Goal: Information Seeking & Learning: Learn about a topic

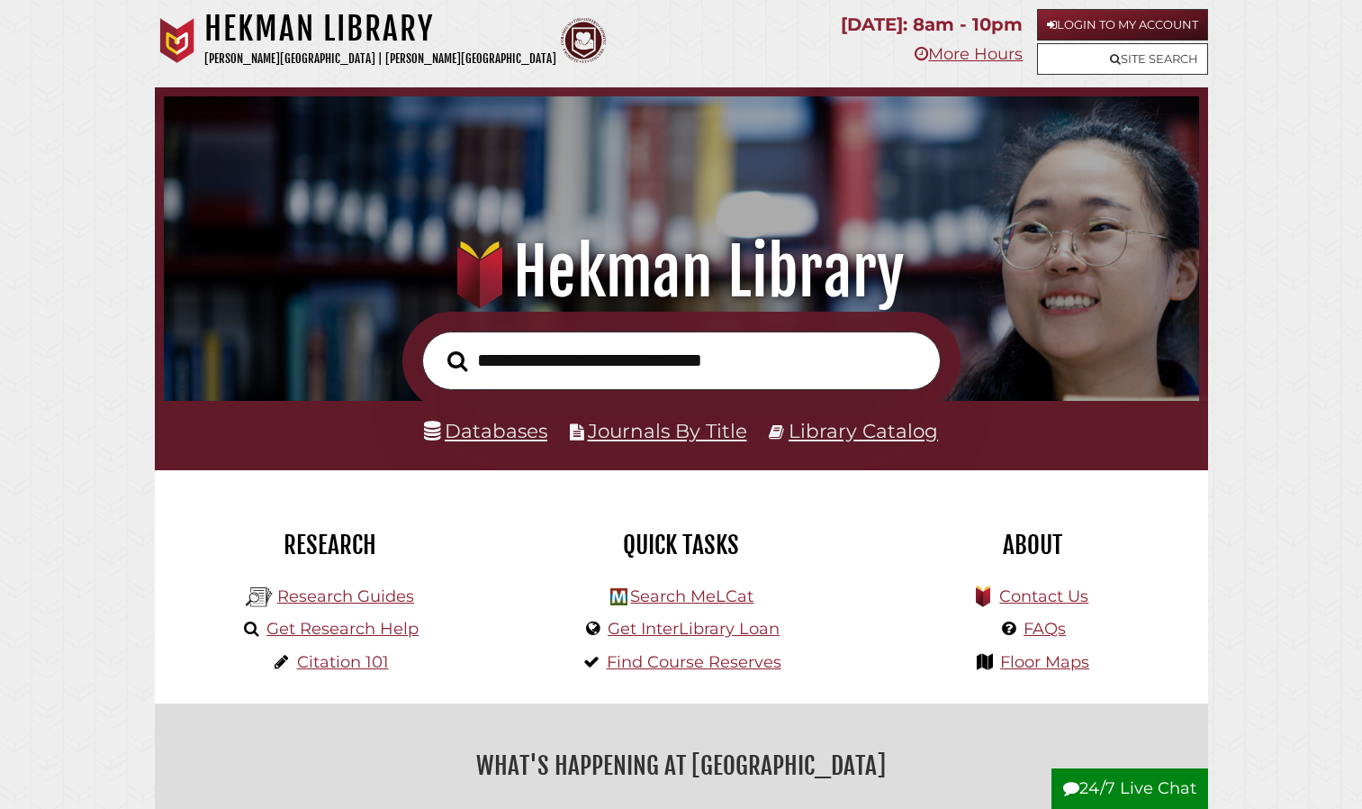
scroll to position [342, 1027]
click at [504, 436] on link "Databases" at bounding box center [485, 430] width 123 height 23
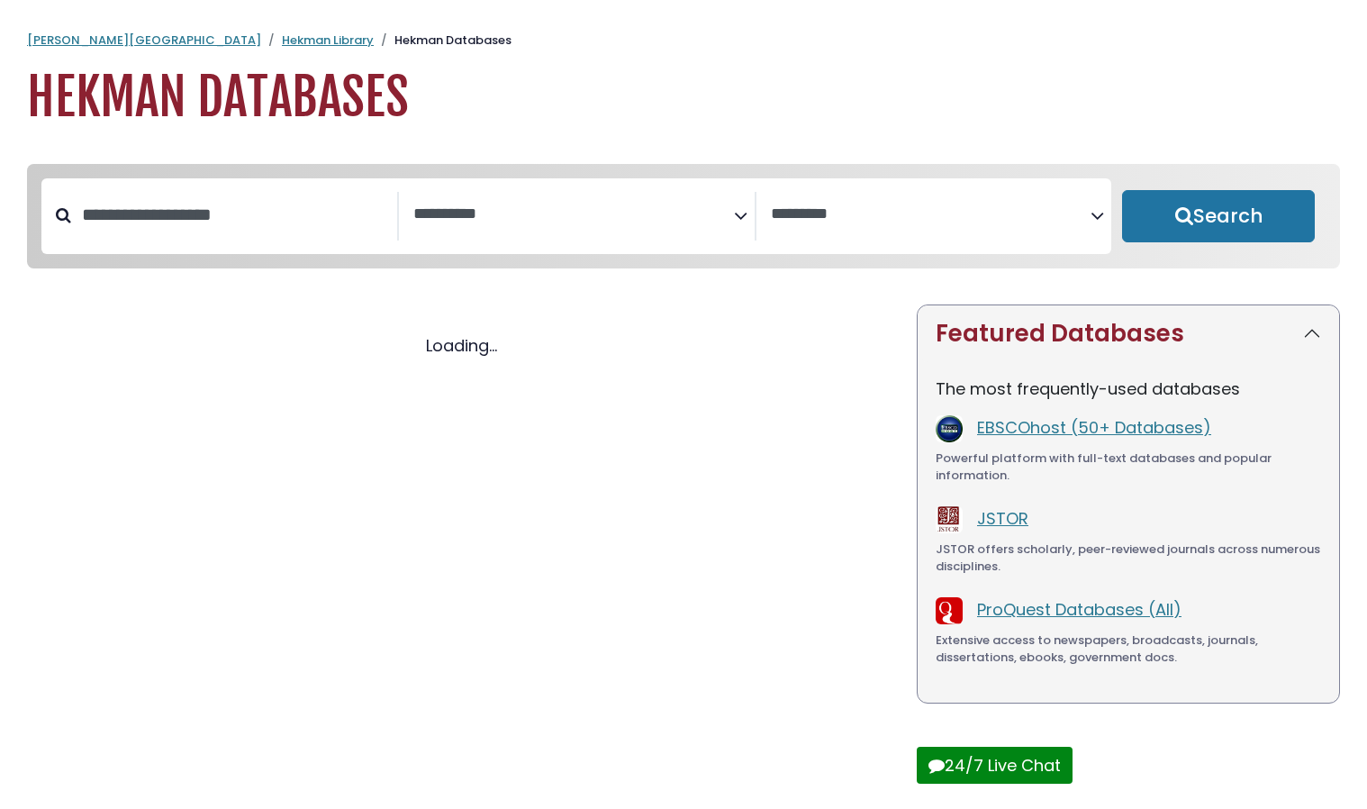
select select "Database Subject Filter"
select select "Database Vendors Filter"
select select "Database Subject Filter"
select select "Database Vendors Filter"
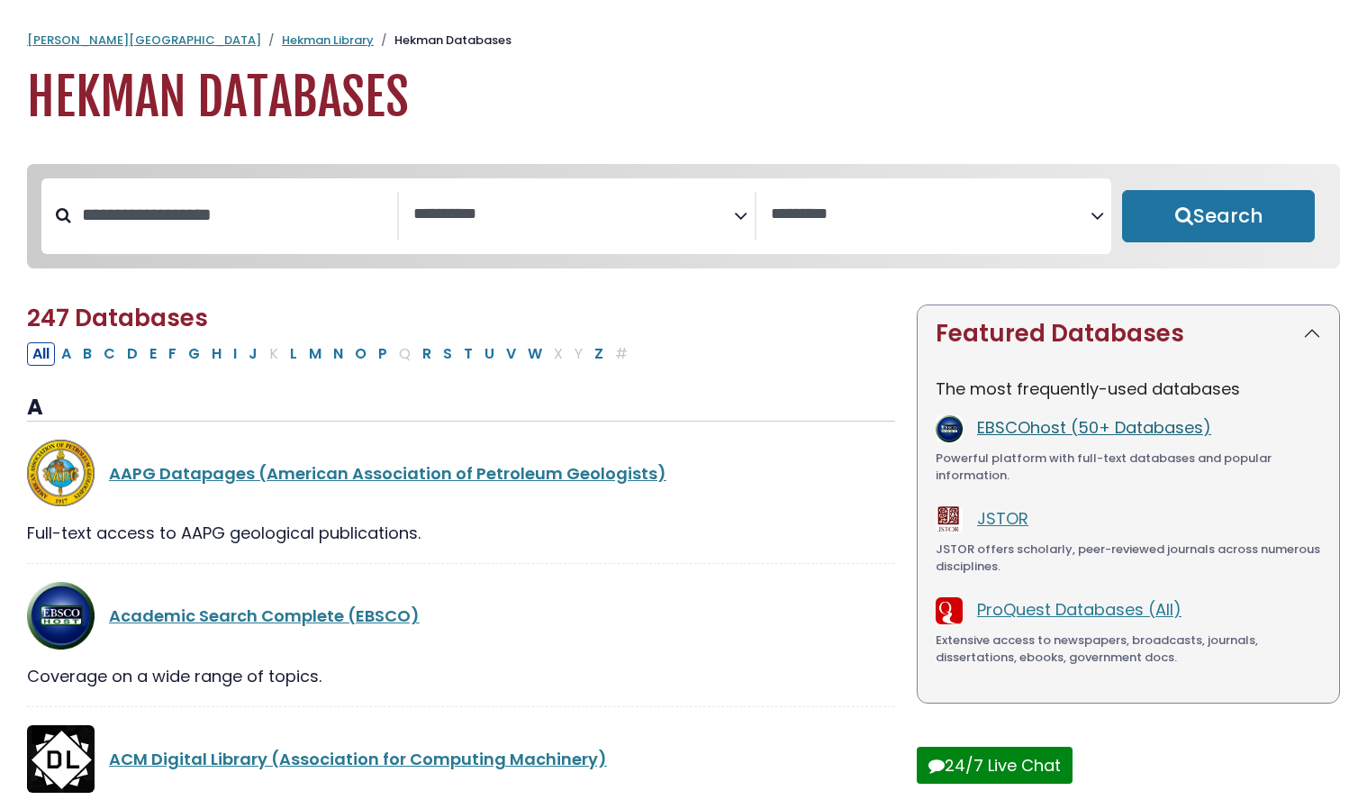
click at [995, 434] on link "EBSCOhost (50+ Databases)" at bounding box center [1094, 427] width 234 height 23
select select "Database Subject Filter"
select select "Database Vendors Filter"
click at [125, 217] on input "Search database by title or keyword" at bounding box center [234, 215] width 326 height 30
type input "******"
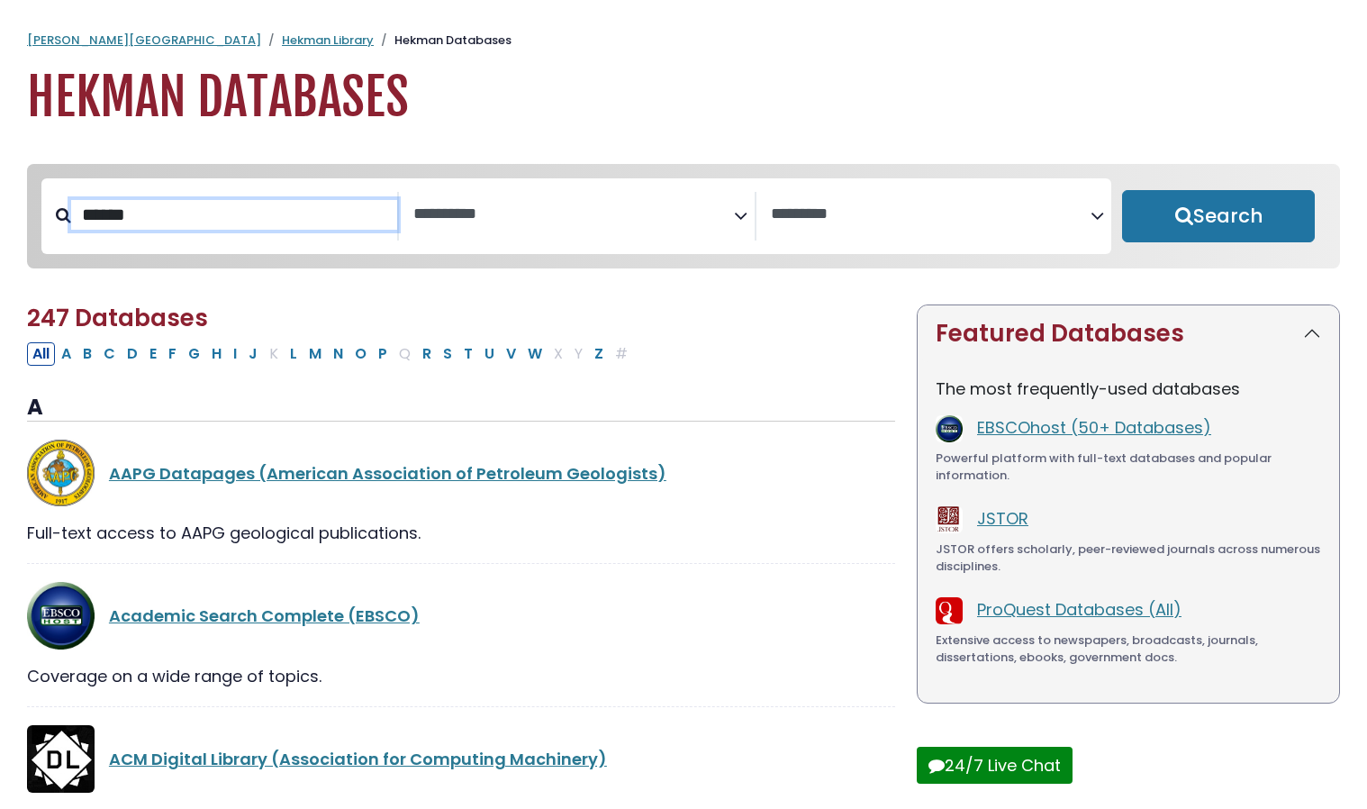
click at [1122, 190] on button "Search" at bounding box center [1218, 216] width 193 height 52
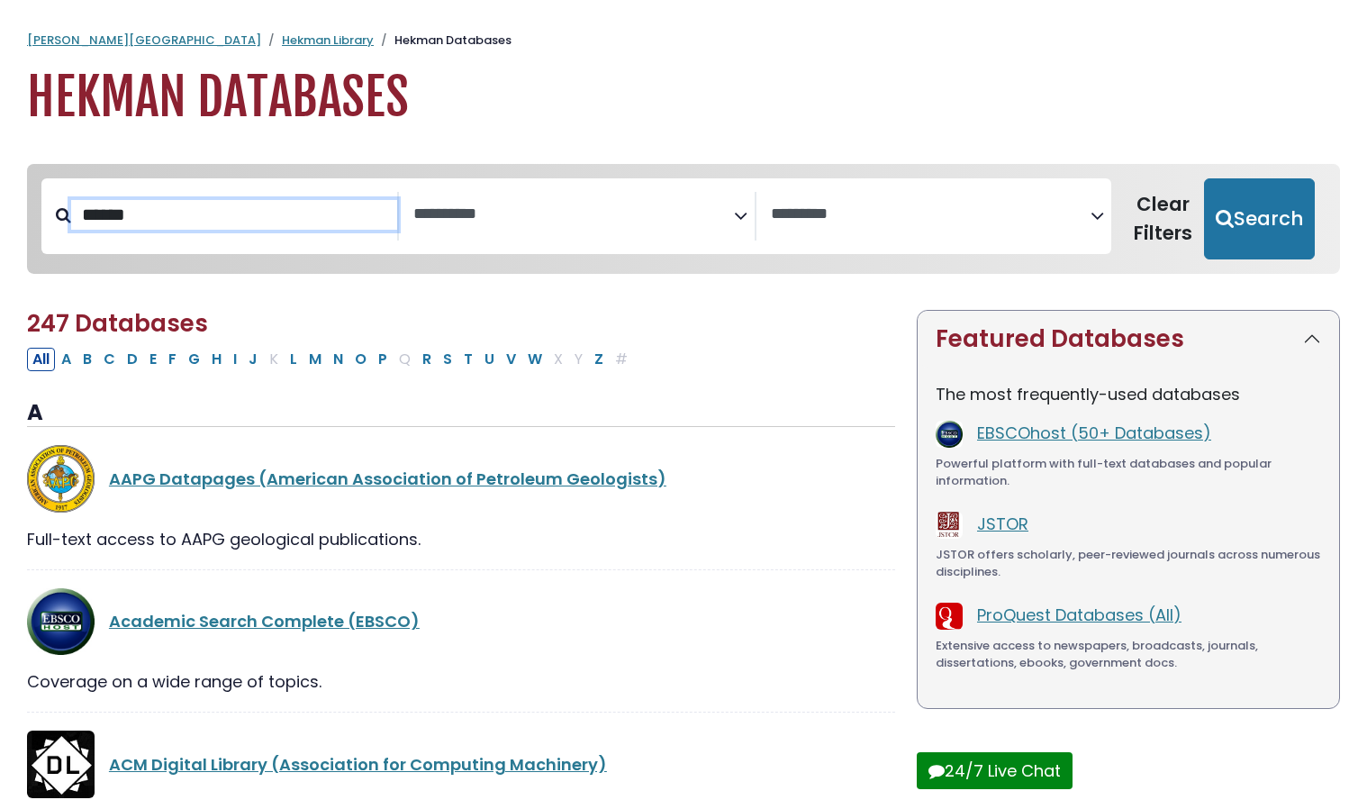
select select "Database Subject Filter"
select select "Database Vendors Filter"
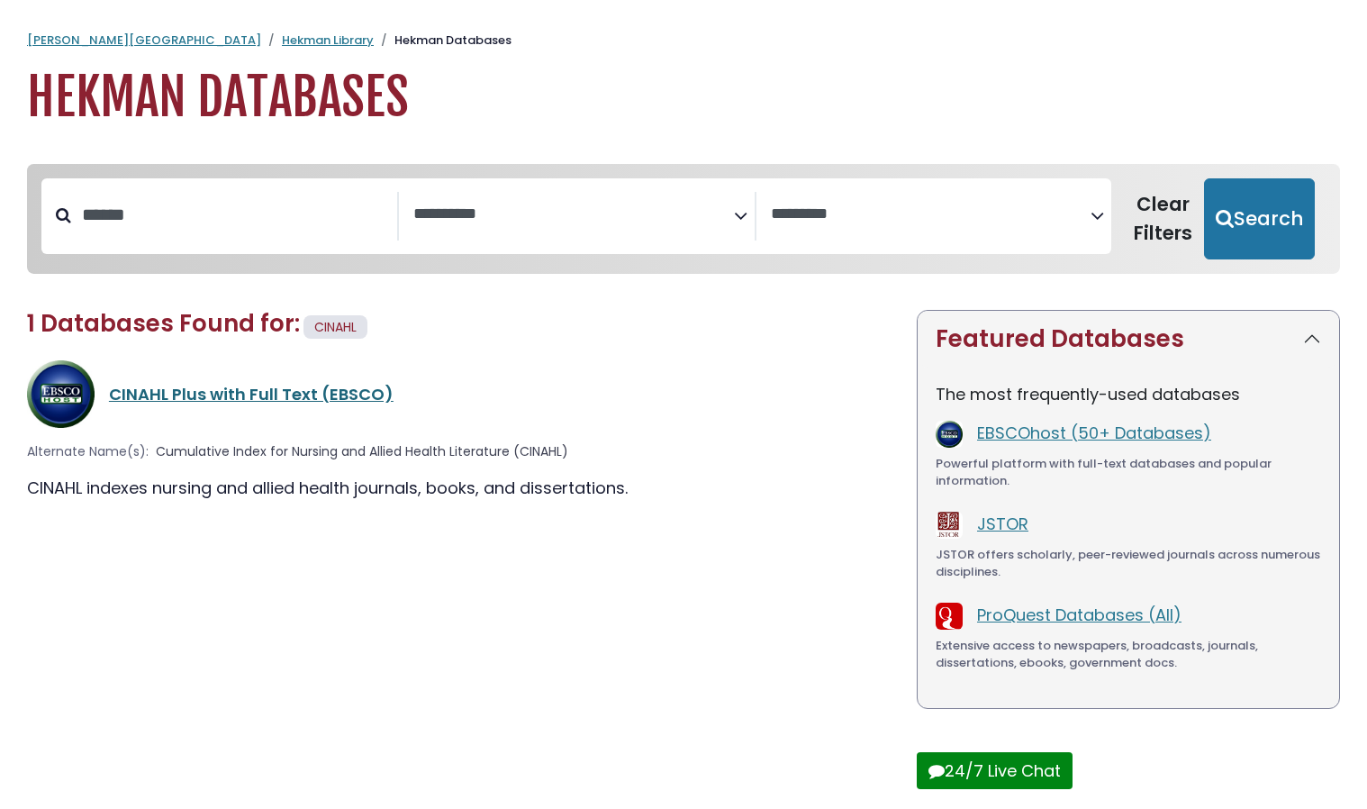
click at [263, 394] on link "CINAHL Plus with Full Text (EBSCO)" at bounding box center [251, 394] width 285 height 23
